Goal: Learn about a topic

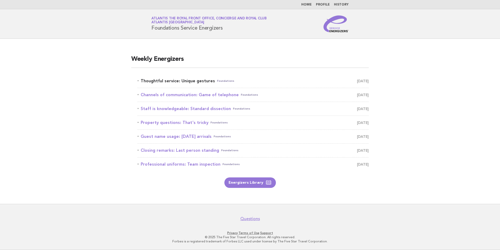
click at [194, 80] on link "Thoughtful service: Unique gestures Foundations [DATE]" at bounding box center [253, 80] width 231 height 7
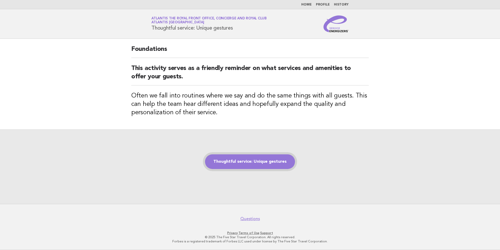
click at [263, 161] on link "Thoughtful service: Unique gestures" at bounding box center [250, 161] width 90 height 15
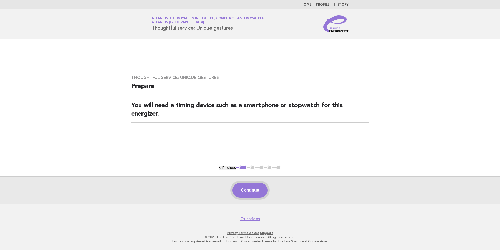
click at [248, 188] on button "Continue" at bounding box center [250, 190] width 35 height 15
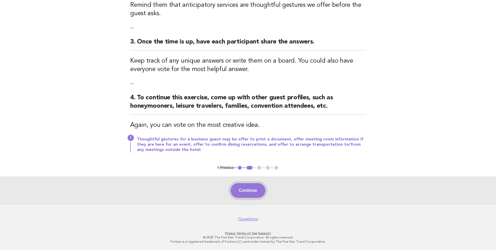
click at [247, 191] on button "Continue" at bounding box center [248, 190] width 35 height 15
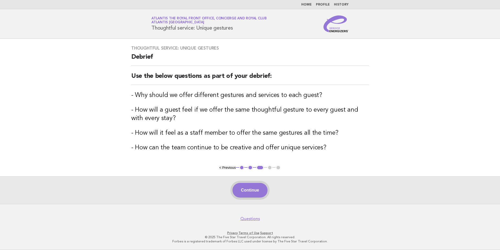
click at [261, 189] on button "Continue" at bounding box center [250, 190] width 35 height 15
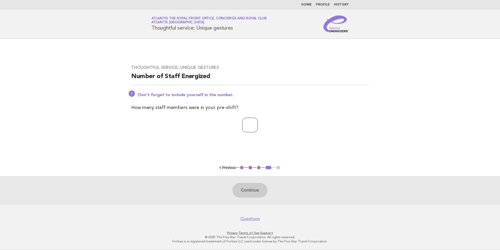
click at [250, 126] on input "number" at bounding box center [250, 124] width 16 height 15
type input "*"
click at [254, 188] on button "Continue" at bounding box center [250, 190] width 35 height 15
